Goal: Information Seeking & Learning: Learn about a topic

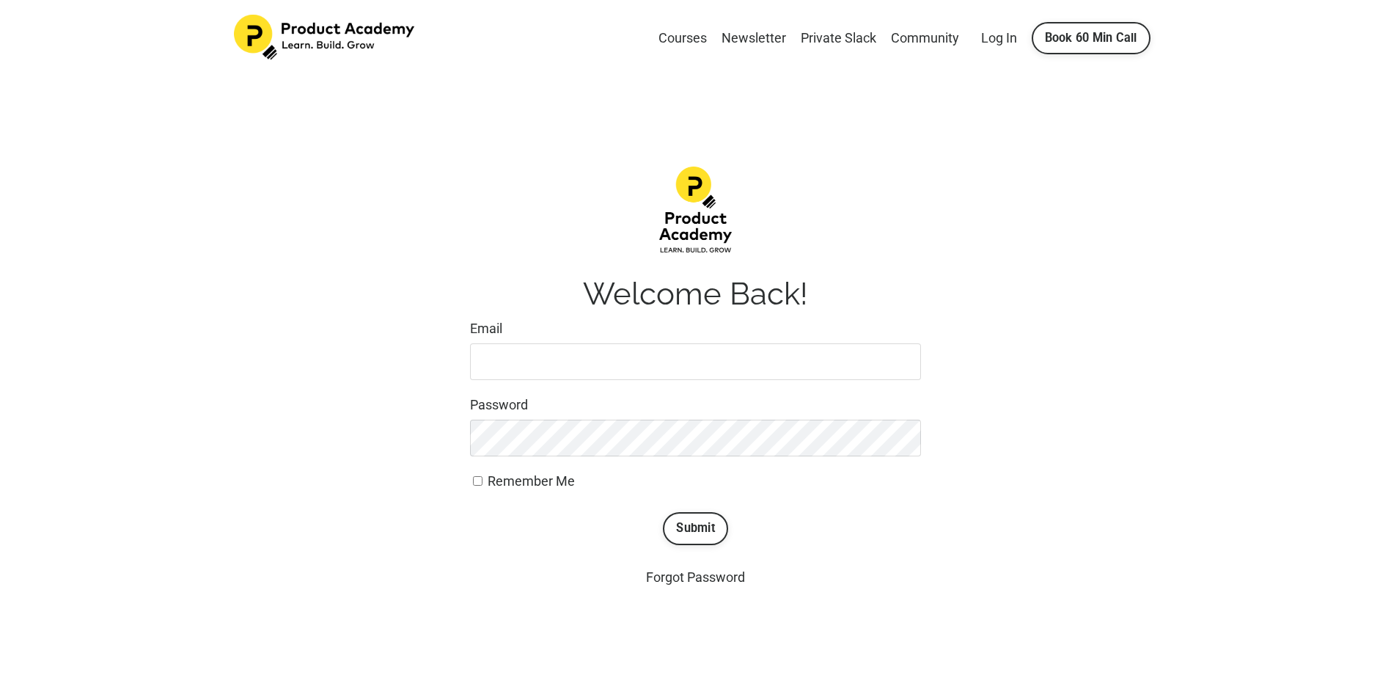
click at [546, 362] on input "Email" at bounding box center [695, 361] width 451 height 37
type input "deeptik02@gmail.com"
click at [663, 512] on button "Submit" at bounding box center [695, 528] width 65 height 32
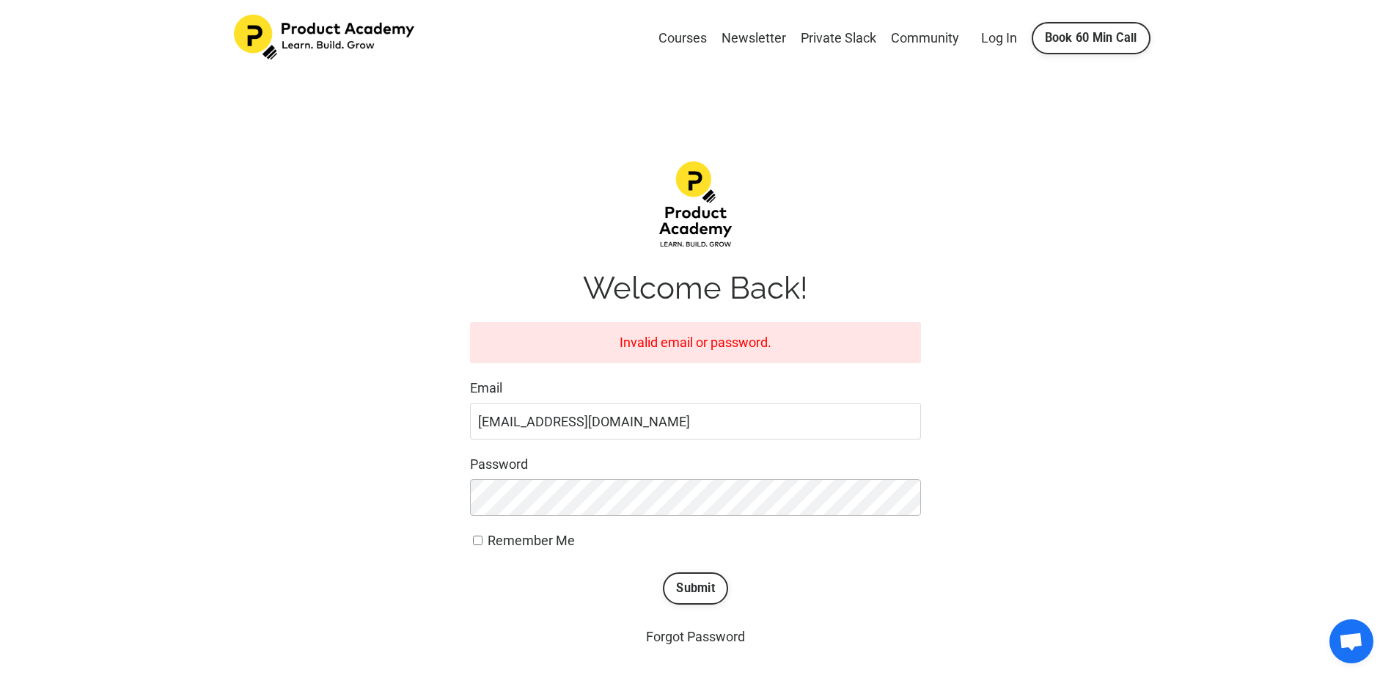
click at [663, 572] on button "Submit" at bounding box center [695, 588] width 65 height 32
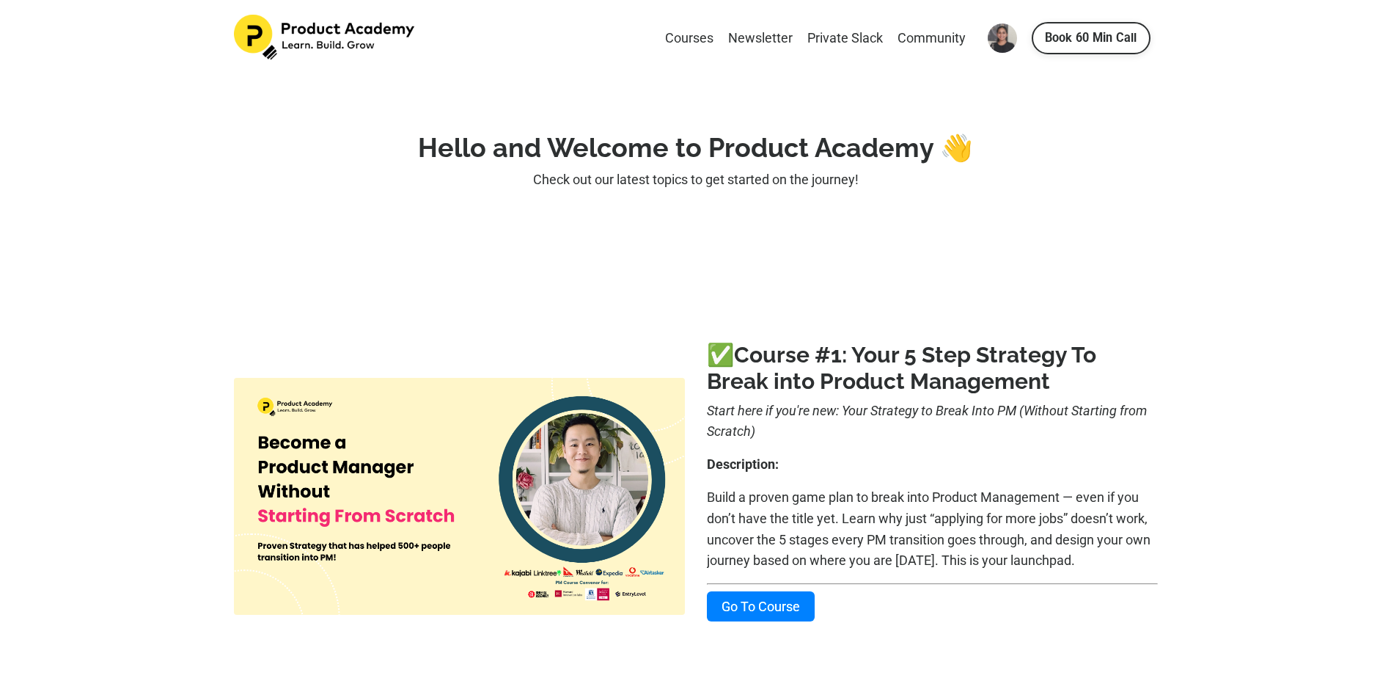
click at [769, 606] on link "Go To Course" at bounding box center [761, 606] width 108 height 30
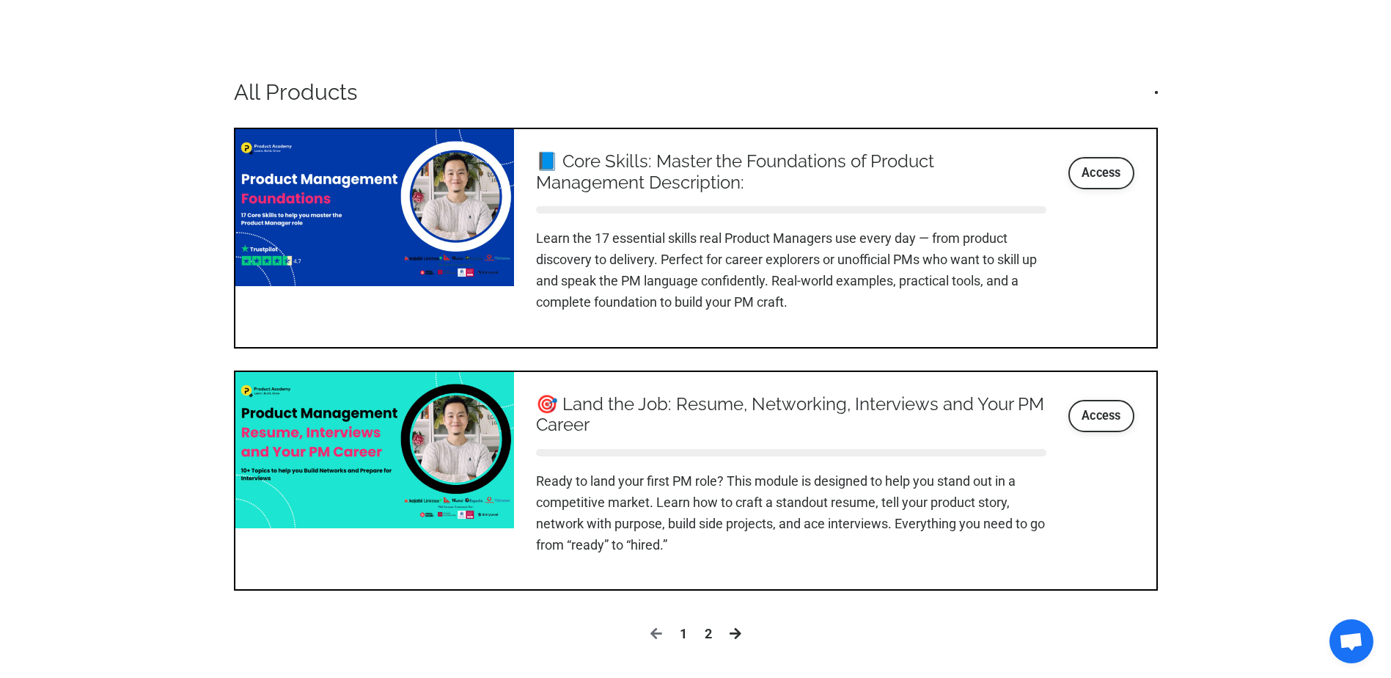
scroll to position [1613, 0]
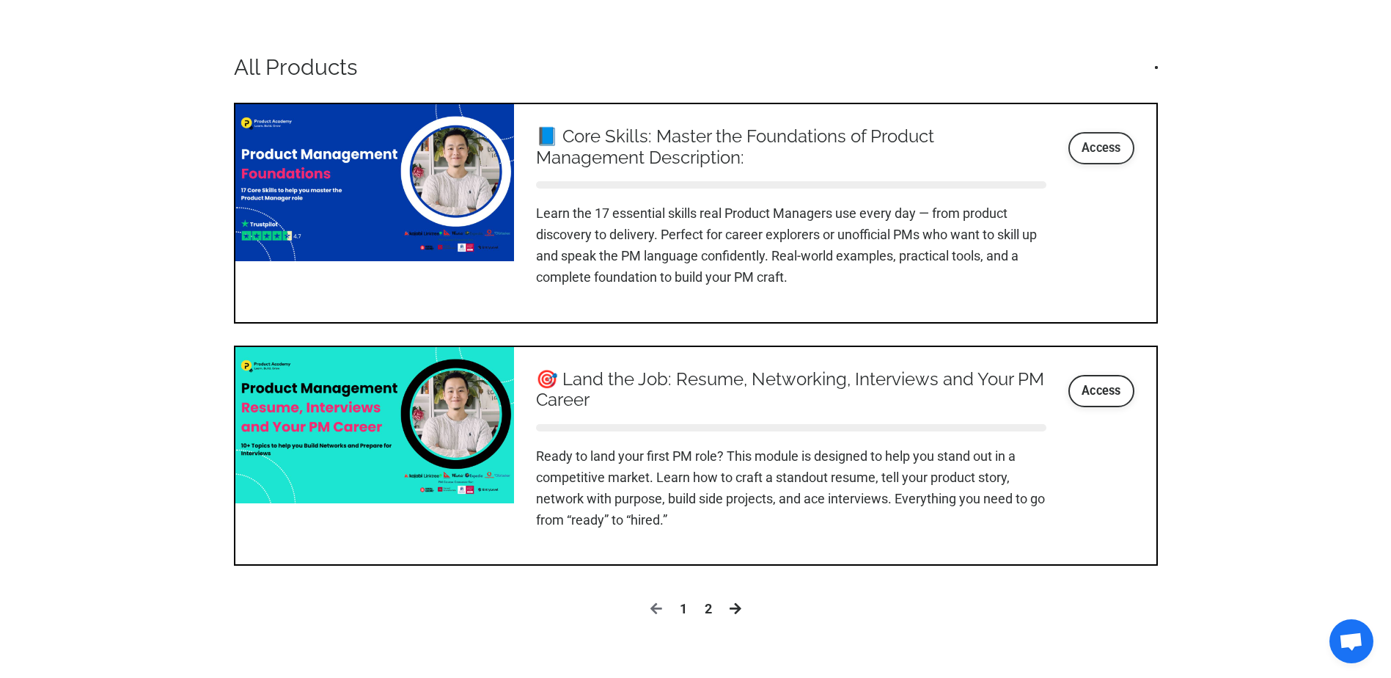
click at [1103, 140] on link "Access" at bounding box center [1101, 148] width 66 height 32
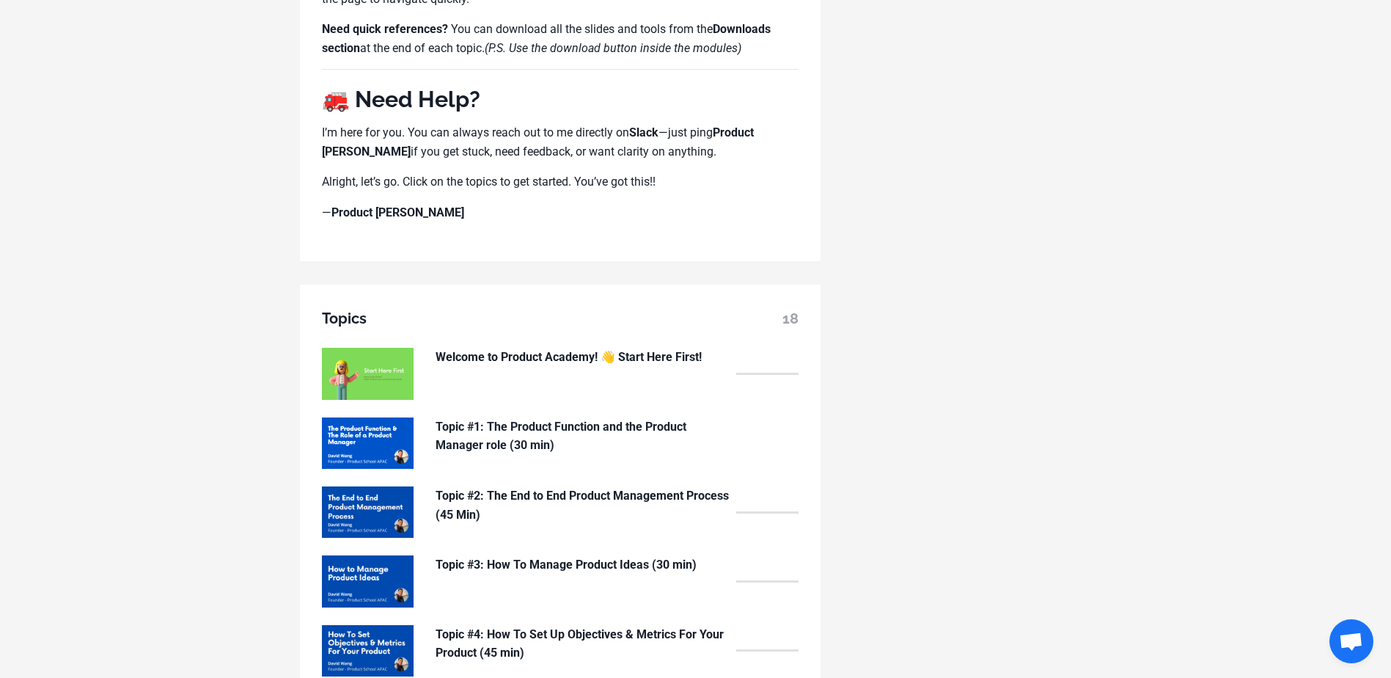
scroll to position [953, 0]
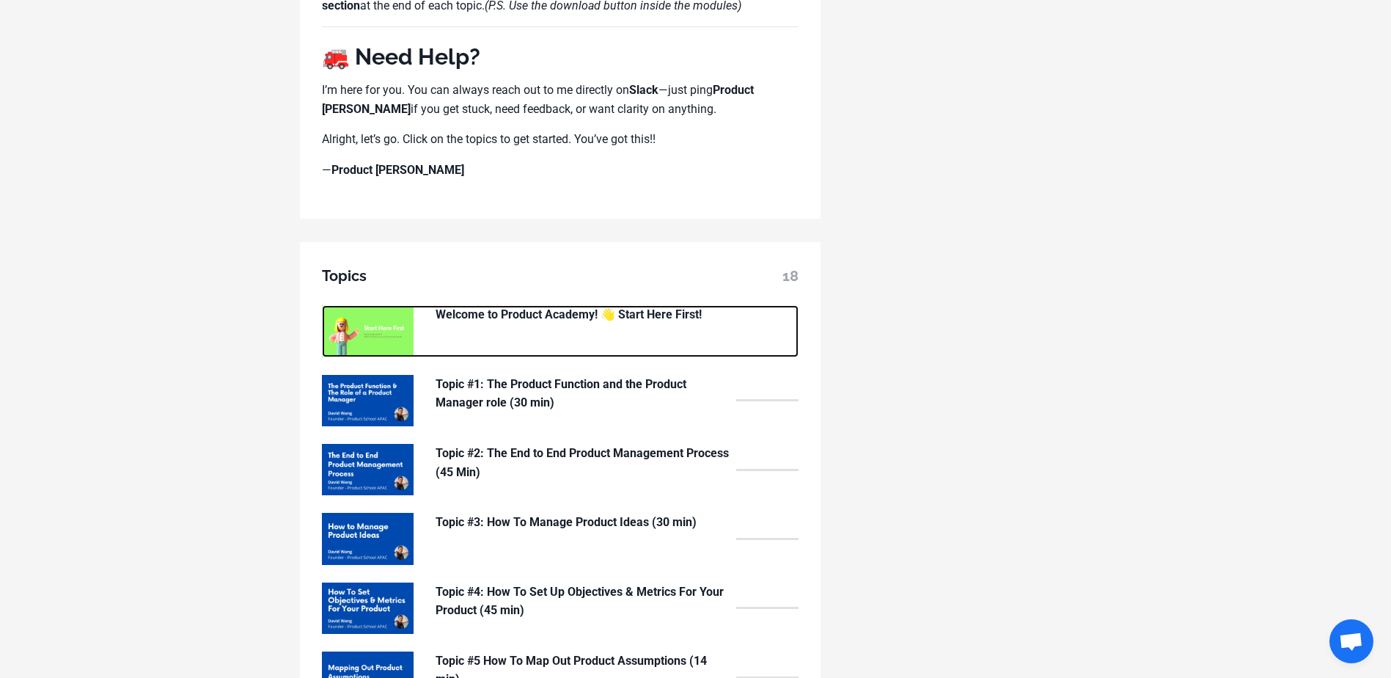
click at [463, 315] on p "Welcome to Product Academy! 👋 Start Here First!" at bounding box center [582, 314] width 293 height 19
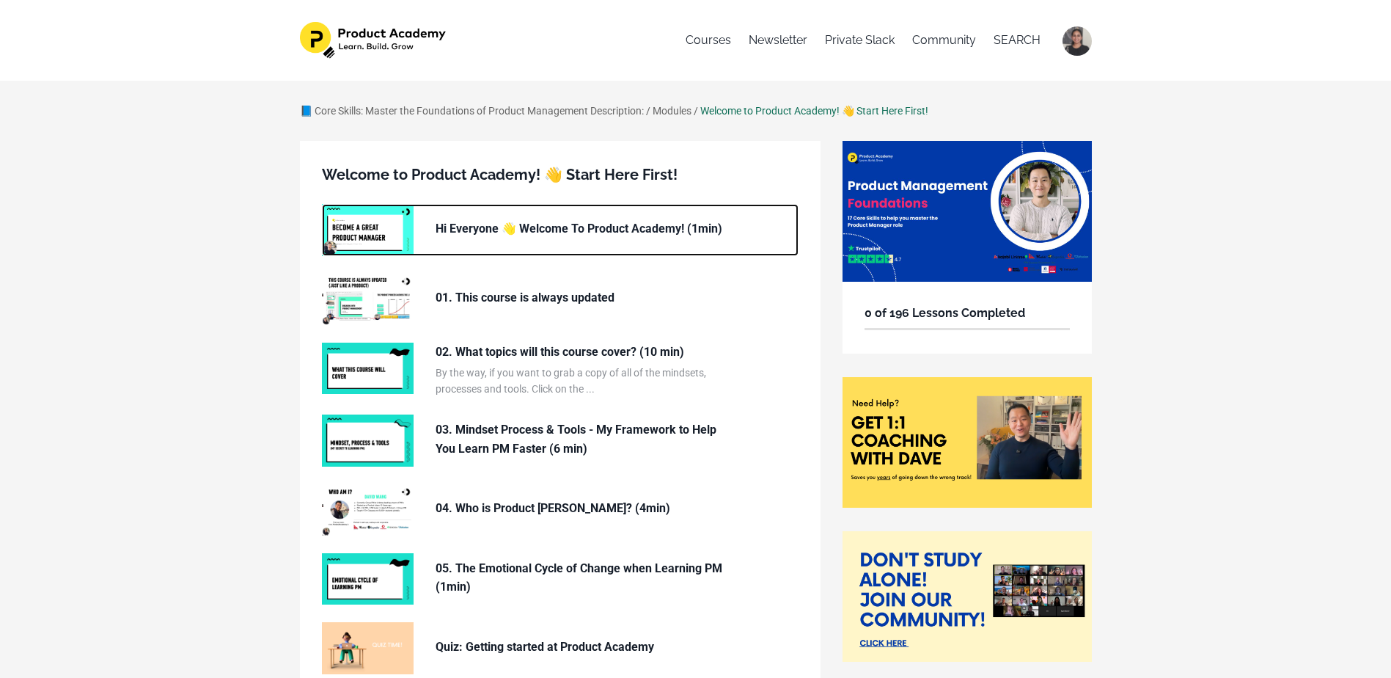
click at [382, 238] on img at bounding box center [368, 229] width 92 height 51
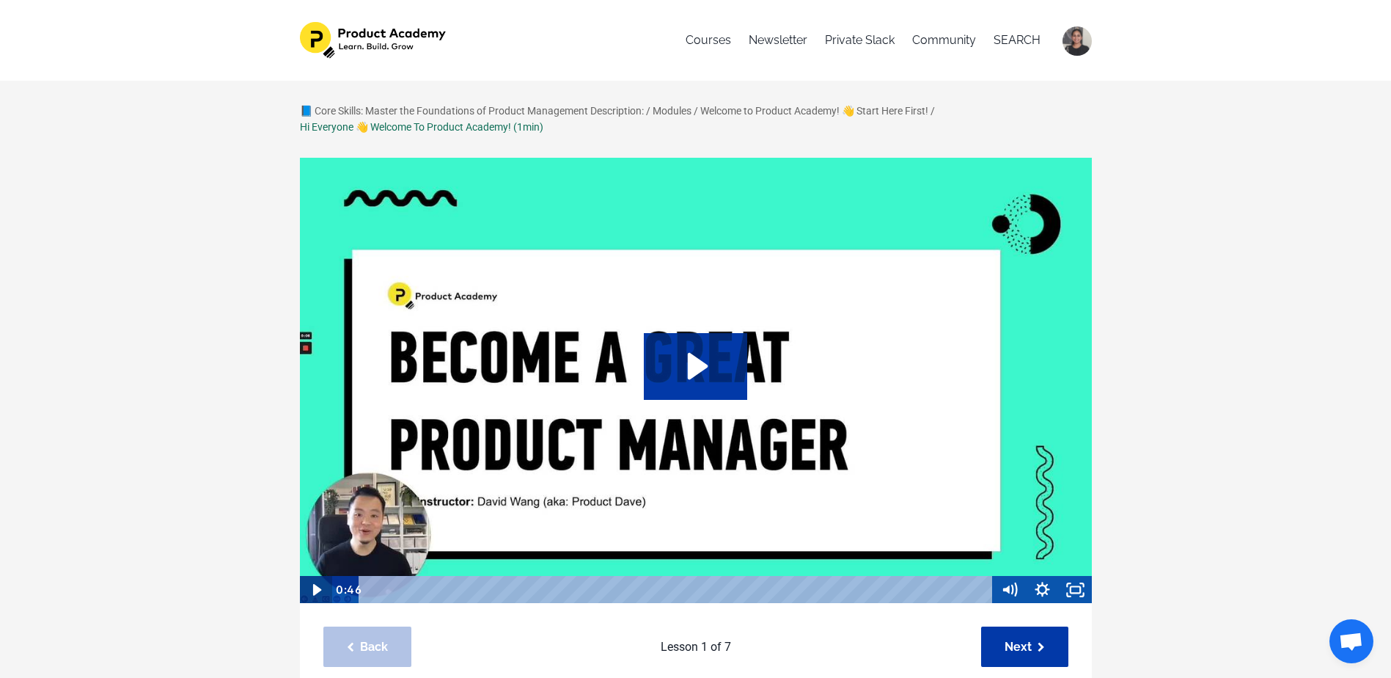
click at [322, 588] on icon "Play Video" at bounding box center [316, 590] width 33 height 28
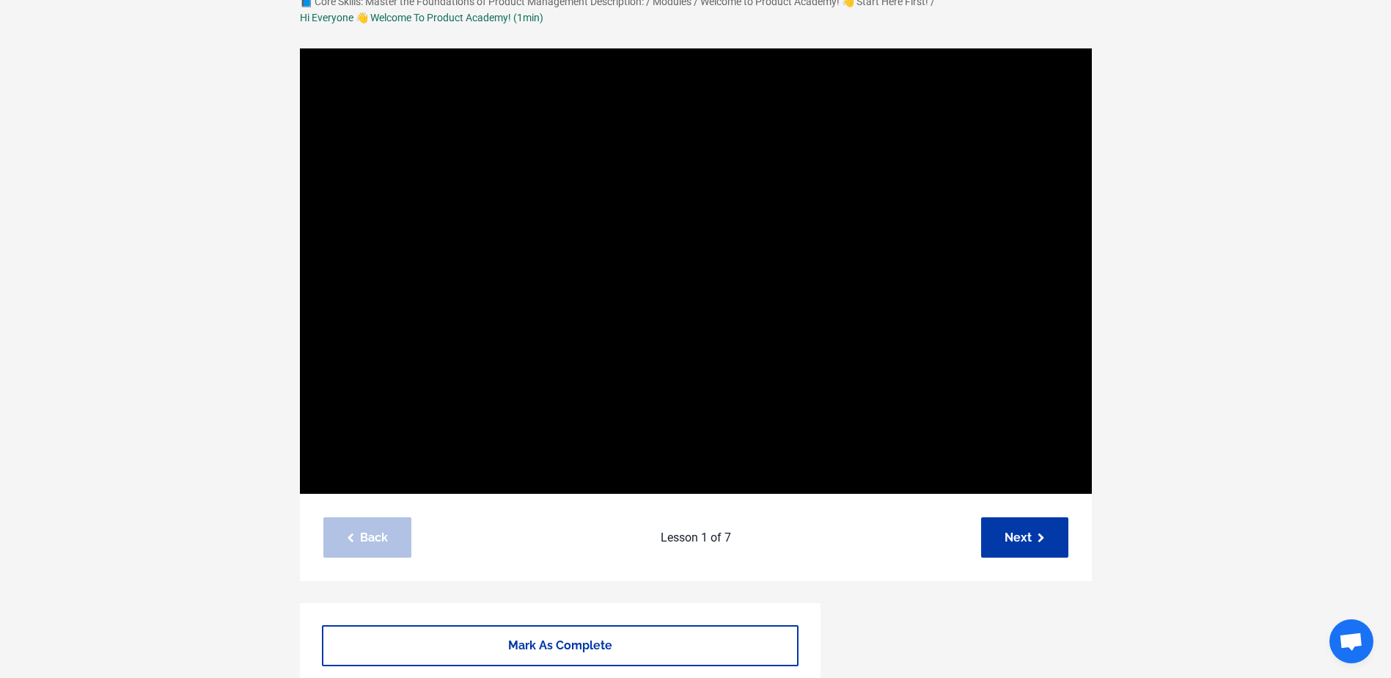
scroll to position [73, 0]
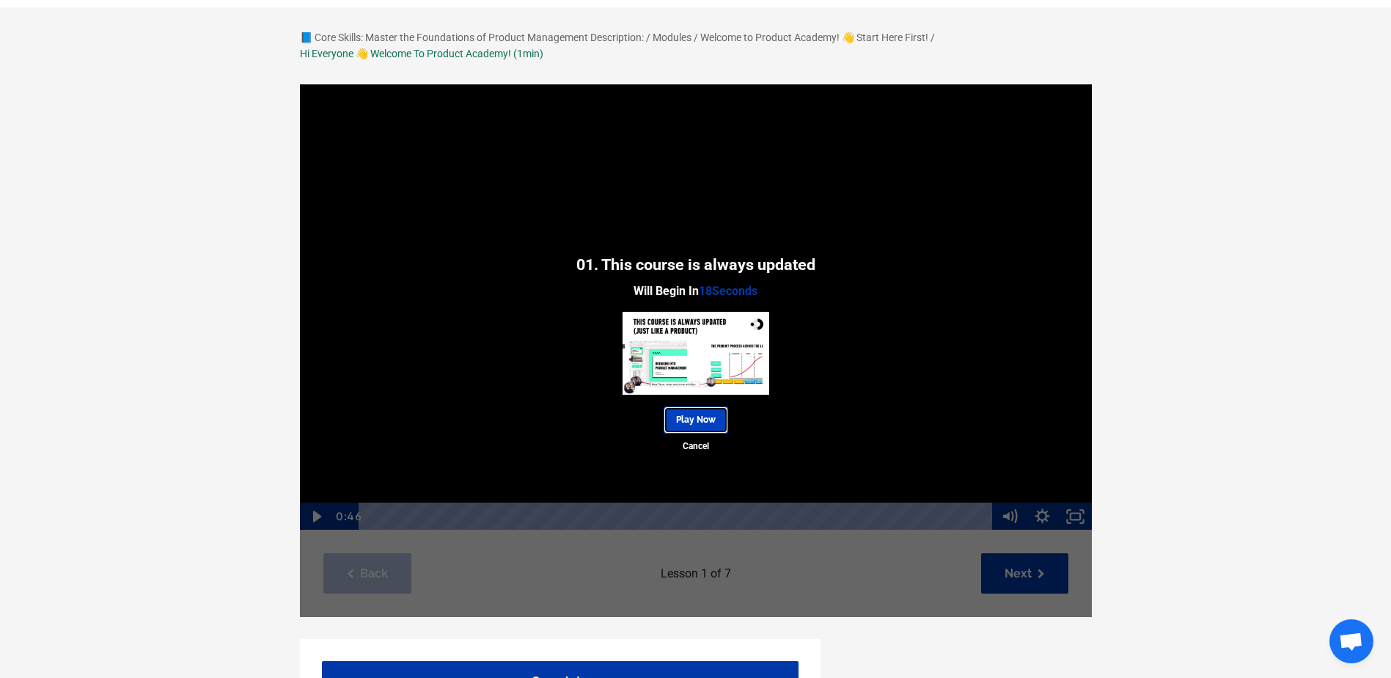
click at [697, 414] on link "Play Now" at bounding box center [696, 419] width 65 height 27
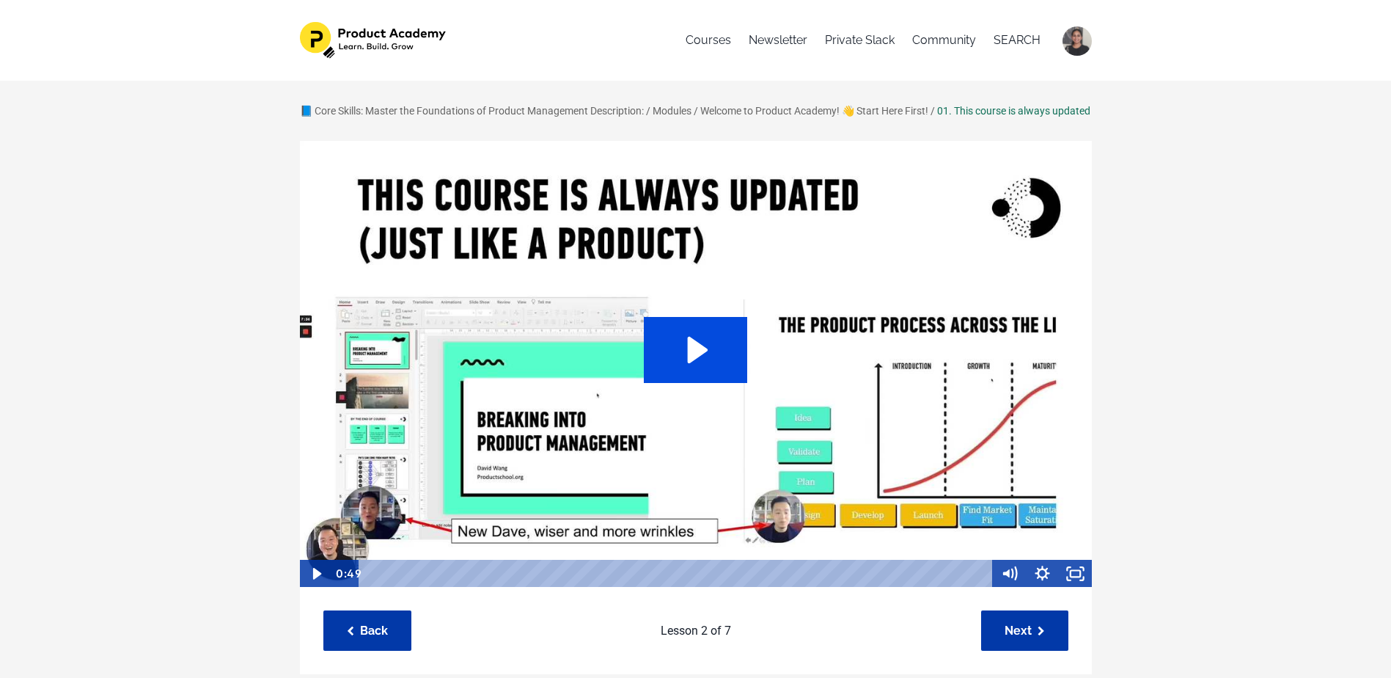
click at [681, 361] on icon "Play Video: sites/127338/video/imaPpGJaS3mH39fVVspc_This_course_is_also_updated…" at bounding box center [695, 350] width 103 height 66
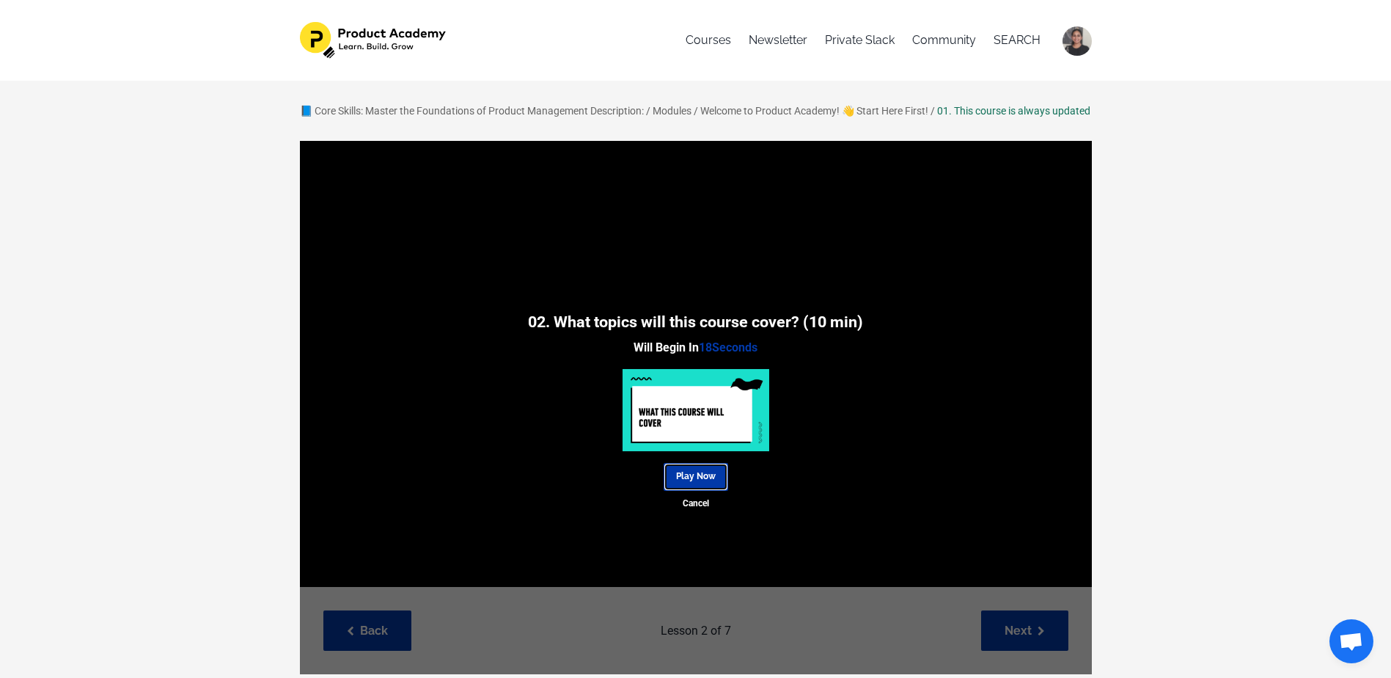
drag, startPoint x: 689, startPoint y: 491, endPoint x: 694, endPoint y: 468, distance: 24.0
click at [689, 490] on link "Play Now" at bounding box center [696, 476] width 65 height 27
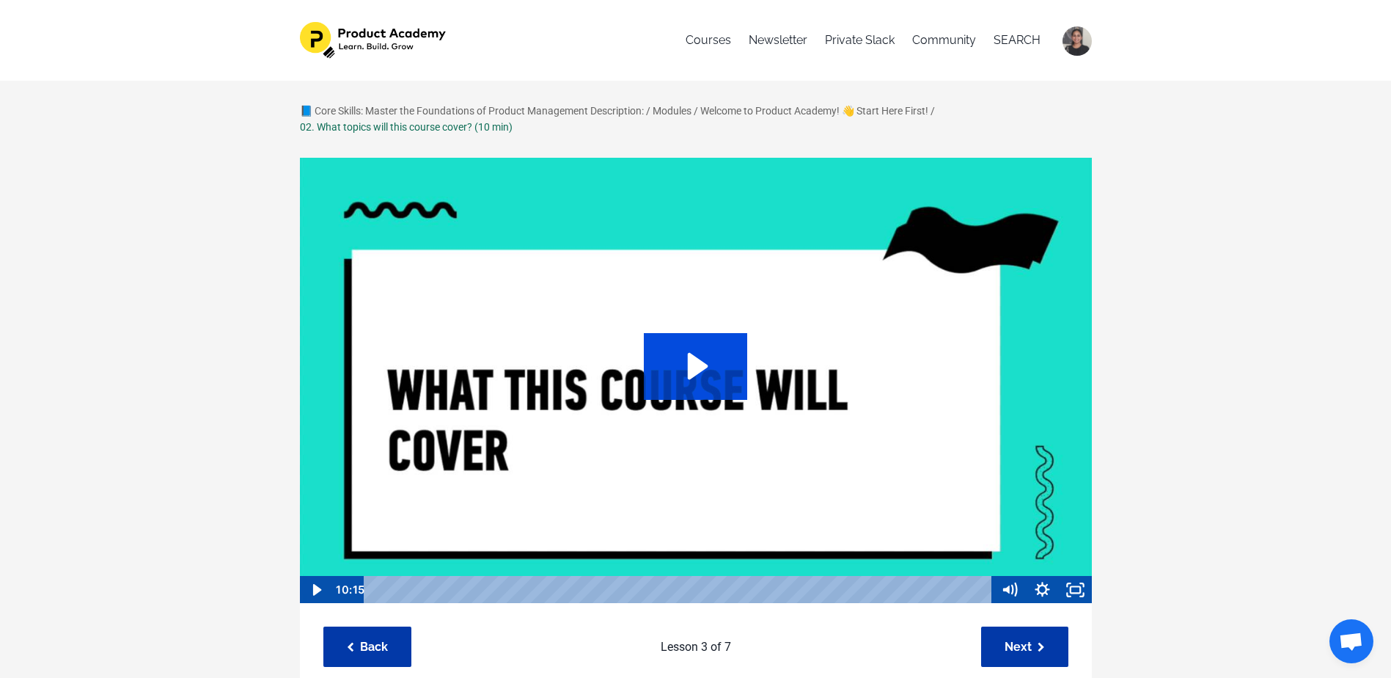
click at [705, 348] on icon "Play Video: file-uploads/sites/127338/video/f564286-8c2a-004f-3e07-c88bc7f7f631…" at bounding box center [695, 366] width 103 height 66
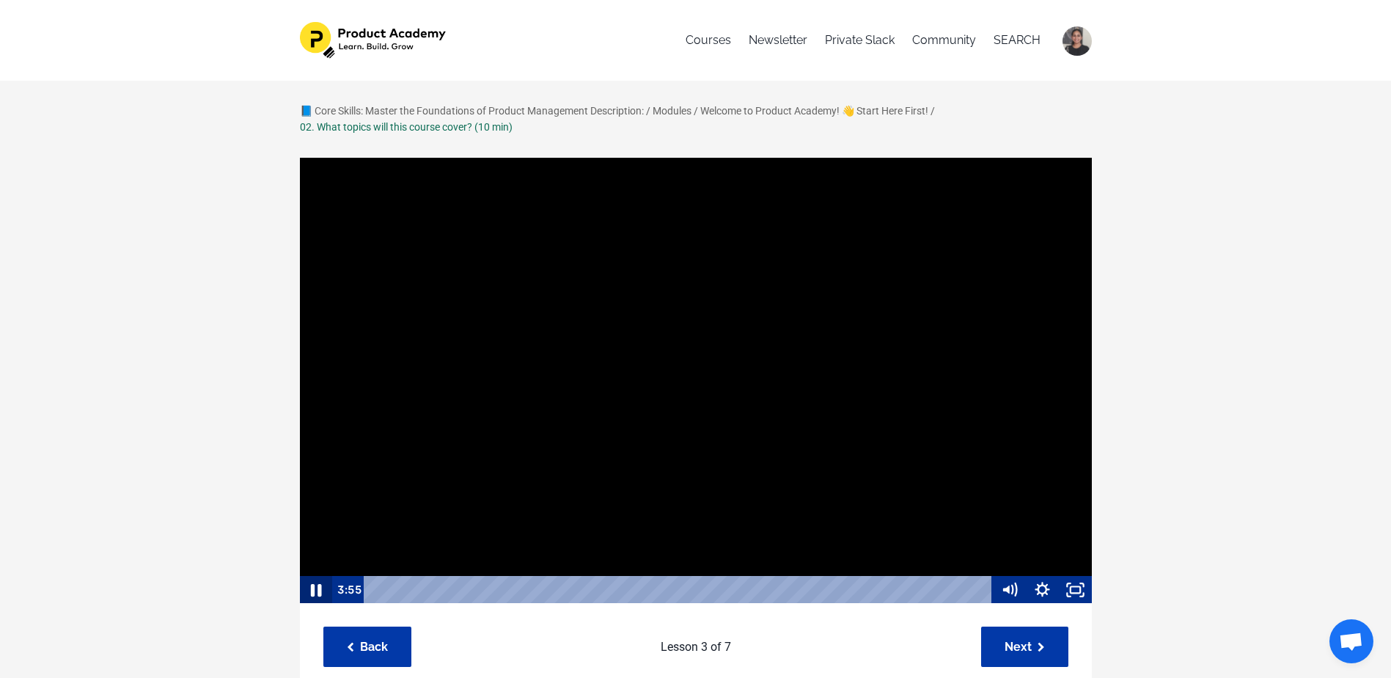
click at [315, 595] on icon "Pause" at bounding box center [316, 590] width 40 height 34
